Goal: Information Seeking & Learning: Learn about a topic

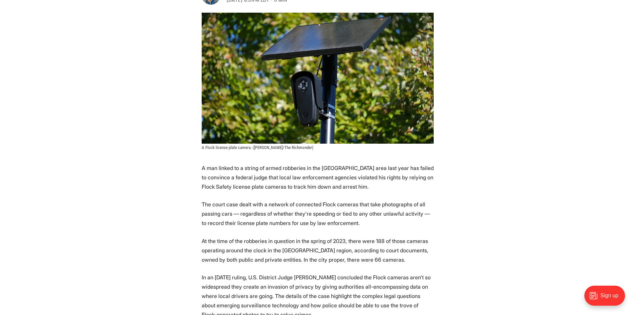
scroll to position [167, 0]
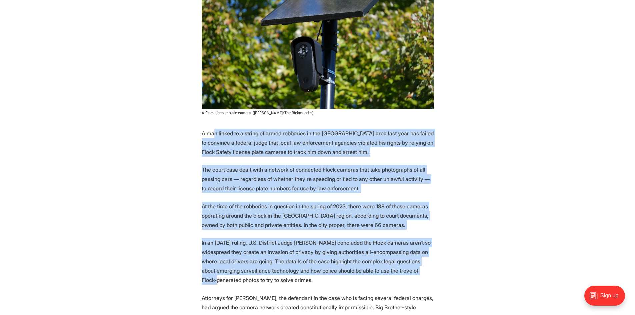
drag, startPoint x: 215, startPoint y: 131, endPoint x: 414, endPoint y: 266, distance: 240.5
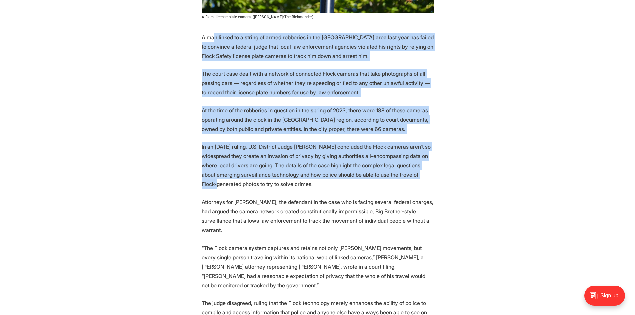
scroll to position [267, 0]
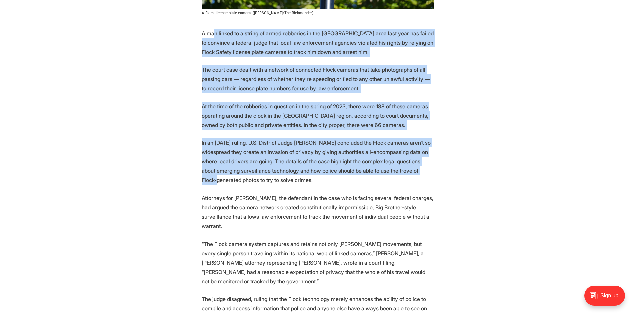
click at [288, 170] on p "In an [DATE] ruling, U.S. District Judge [PERSON_NAME] concluded the Flock came…" at bounding box center [318, 161] width 232 height 47
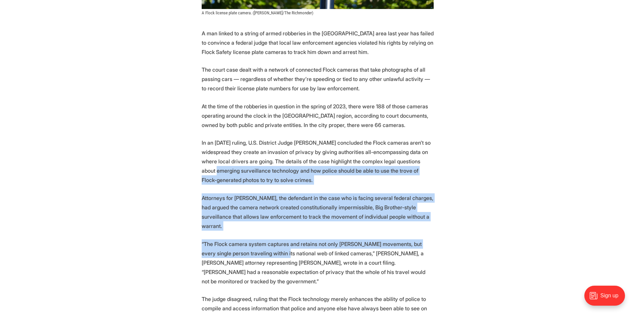
drag, startPoint x: 196, startPoint y: 170, endPoint x: 263, endPoint y: 257, distance: 109.3
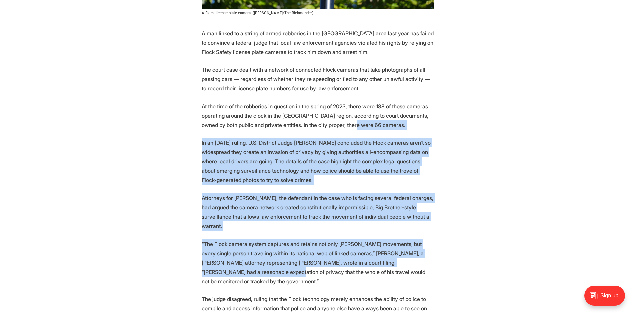
drag, startPoint x: 339, startPoint y: 126, endPoint x: 429, endPoint y: 255, distance: 156.9
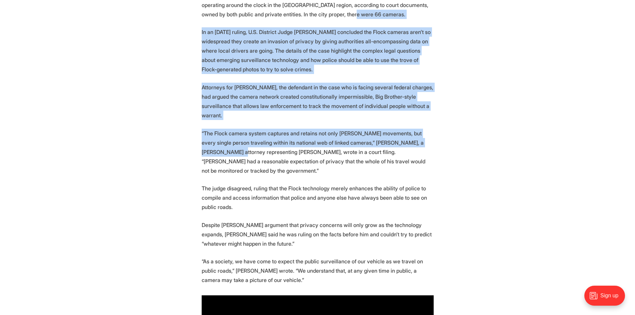
scroll to position [400, 0]
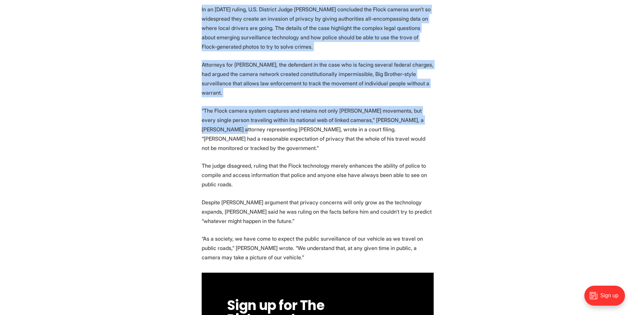
drag, startPoint x: 329, startPoint y: 172, endPoint x: 196, endPoint y: 93, distance: 154.7
click at [213, 120] on p "“The Flock camera system captures and retains not only [PERSON_NAME] movements,…" at bounding box center [318, 129] width 232 height 47
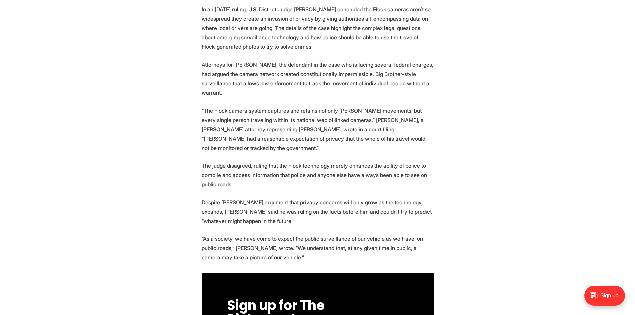
drag, startPoint x: 209, startPoint y: 203, endPoint x: 205, endPoint y: 200, distance: 4.7
click at [209, 201] on p "Despite [PERSON_NAME] argument that privacy concerns will only grow as the tech…" at bounding box center [318, 212] width 232 height 28
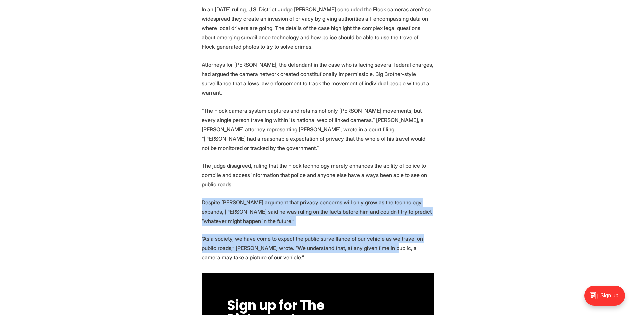
drag, startPoint x: 200, startPoint y: 191, endPoint x: 371, endPoint y: 238, distance: 177.1
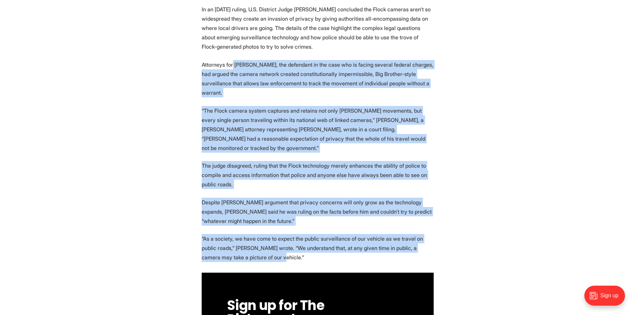
drag, startPoint x: 231, startPoint y: 66, endPoint x: 439, endPoint y: 244, distance: 273.9
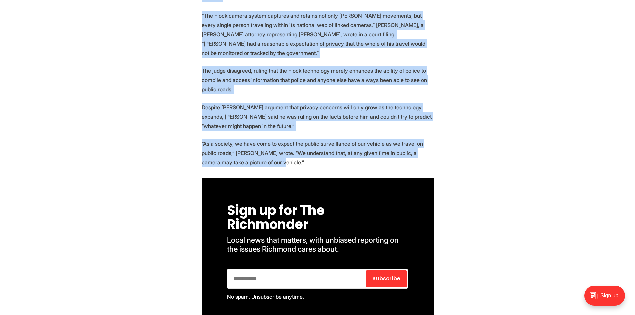
scroll to position [600, 0]
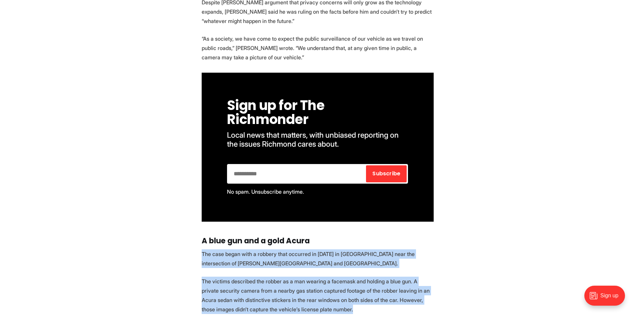
drag, startPoint x: 200, startPoint y: 243, endPoint x: 335, endPoint y: 298, distance: 146.7
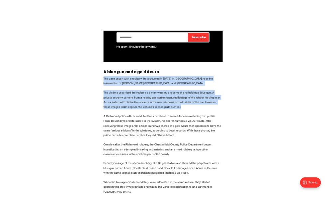
scroll to position [766, 0]
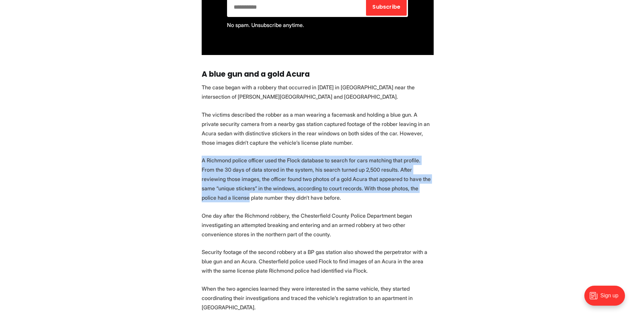
drag, startPoint x: 200, startPoint y: 152, endPoint x: 430, endPoint y: 175, distance: 231.7
